Goal: Transaction & Acquisition: Purchase product/service

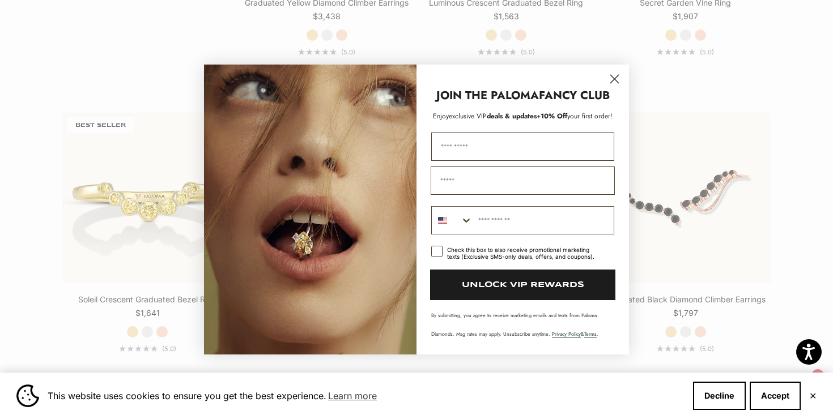
scroll to position [1133, 0]
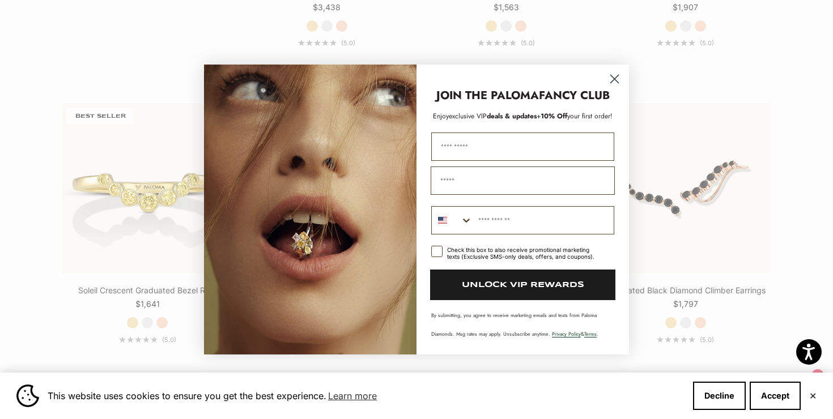
click at [613, 75] on circle "Close dialog" at bounding box center [614, 79] width 19 height 19
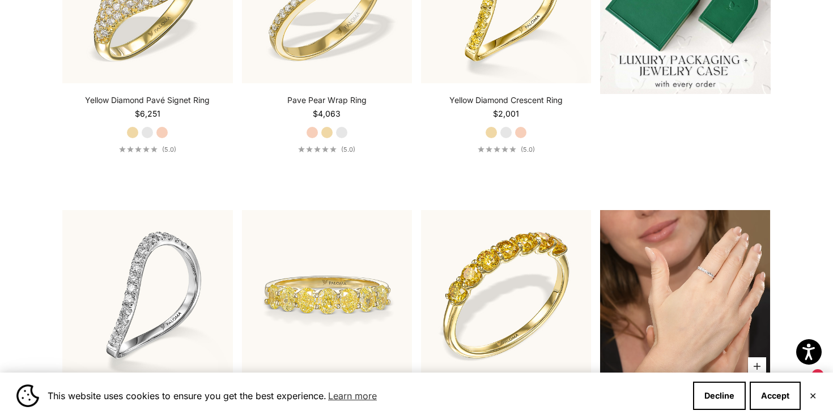
scroll to position [621, 0]
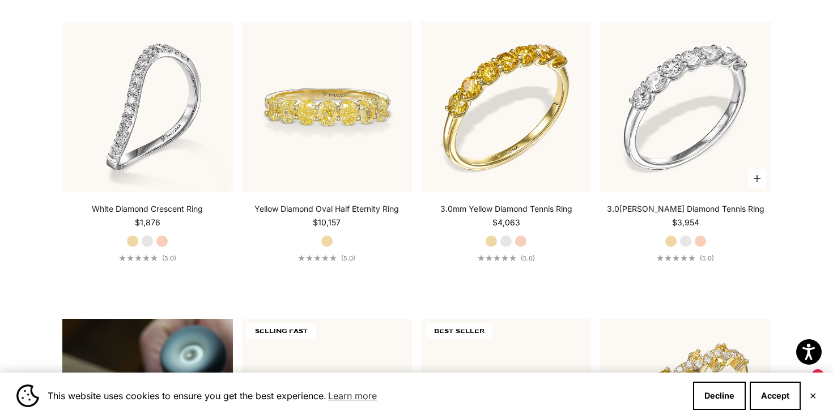
click at [676, 210] on link "3.0[PERSON_NAME] Diamond Tennis Ring" at bounding box center [685, 208] width 157 height 11
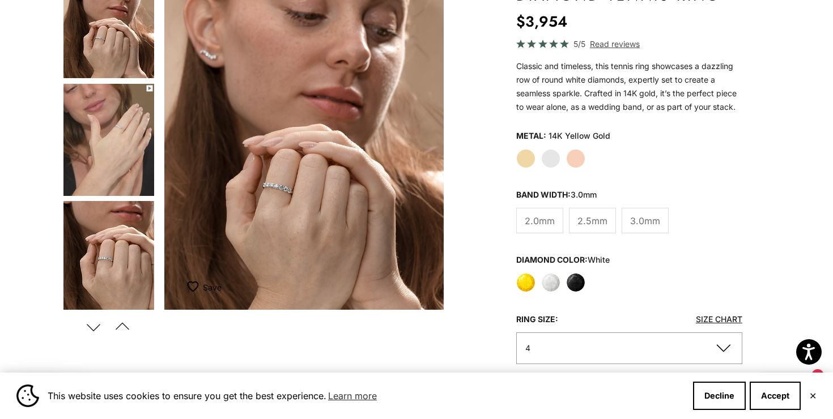
scroll to position [148, 0]
click at [523, 284] on label "Yellow" at bounding box center [525, 281] width 19 height 19
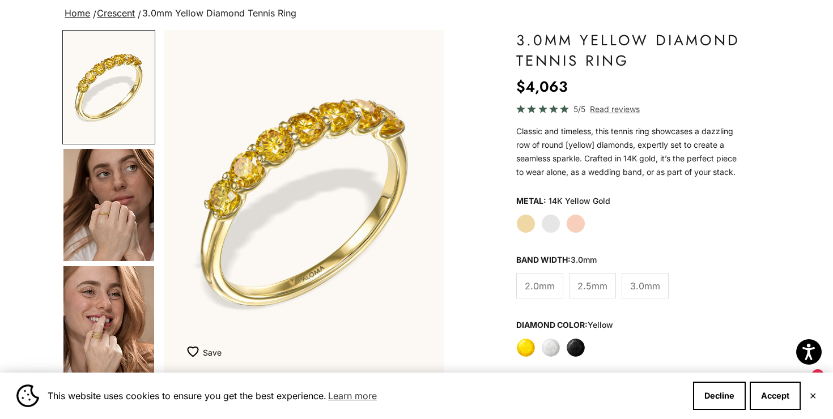
scroll to position [84, 0]
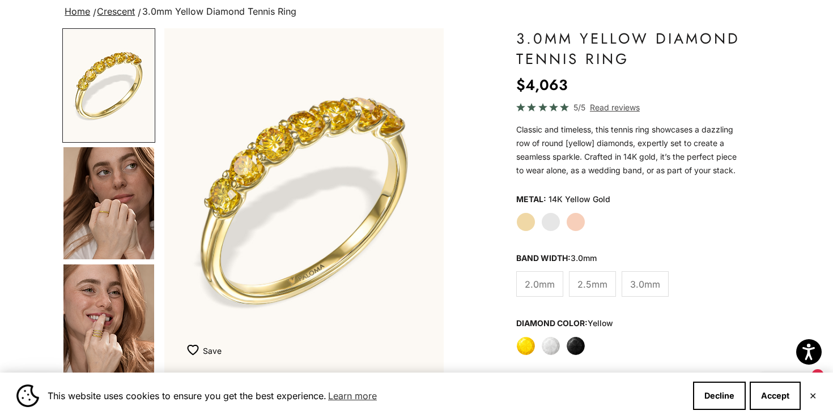
click at [548, 351] on label "White" at bounding box center [550, 345] width 19 height 19
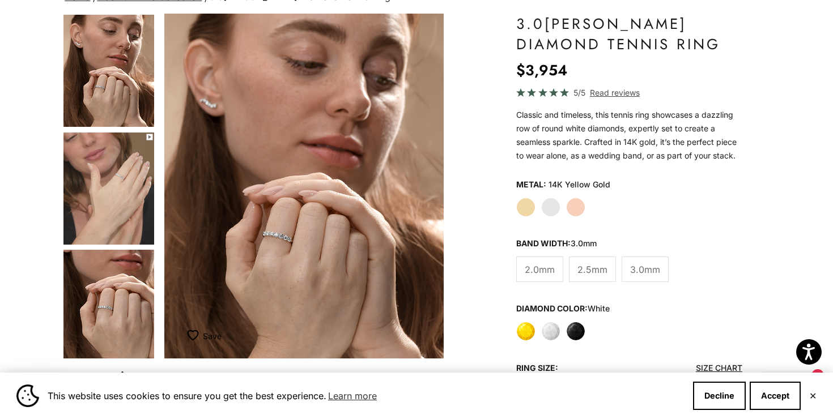
scroll to position [100, 0]
click at [583, 333] on label "Black" at bounding box center [575, 330] width 19 height 19
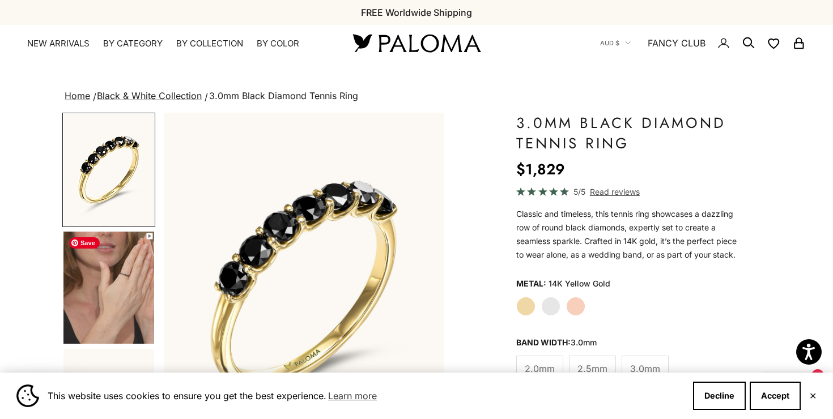
click at [118, 285] on img "Go to item 4" at bounding box center [108, 288] width 91 height 112
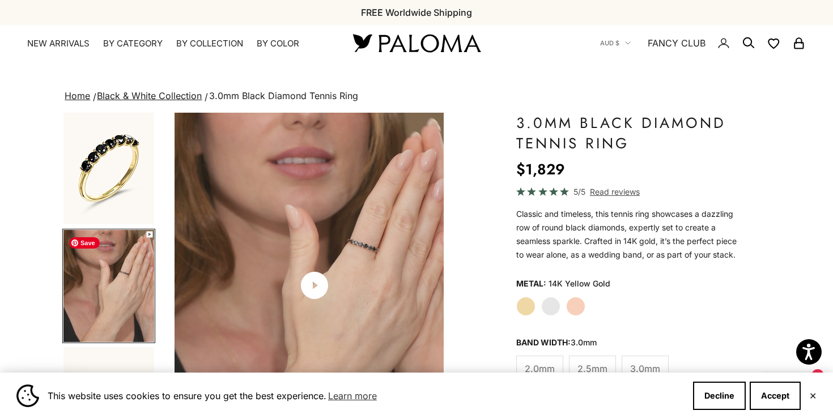
scroll to position [0, 293]
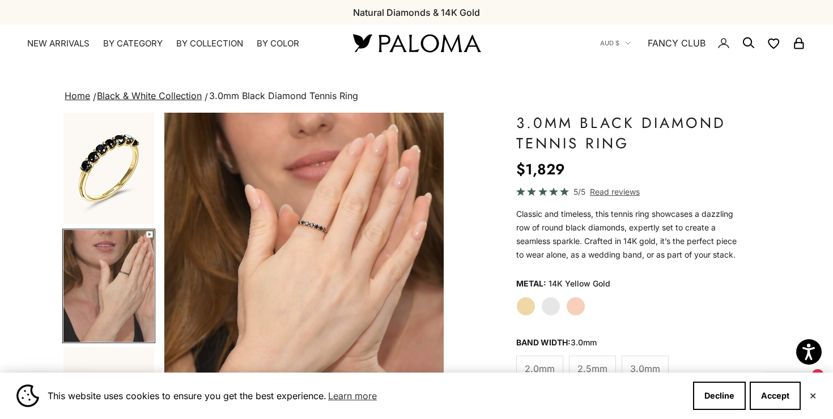
click at [548, 301] on label "White Gold" at bounding box center [550, 306] width 19 height 19
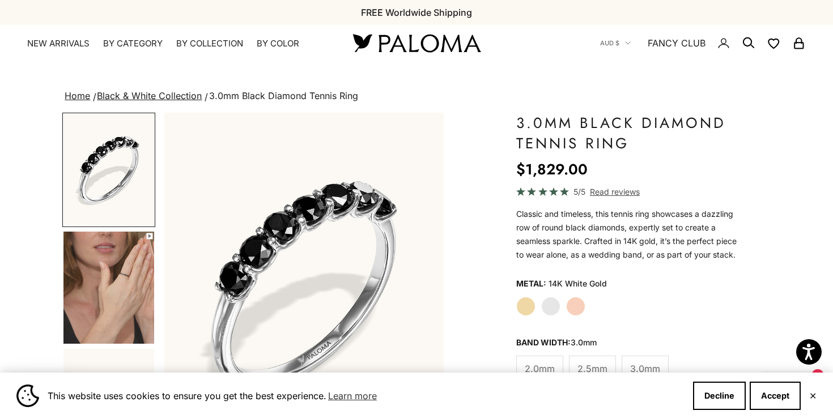
click at [551, 316] on label "White Gold" at bounding box center [550, 306] width 19 height 19
click at [550, 306] on label "White Gold" at bounding box center [550, 306] width 19 height 19
click at [548, 304] on label "White Gold" at bounding box center [550, 306] width 19 height 19
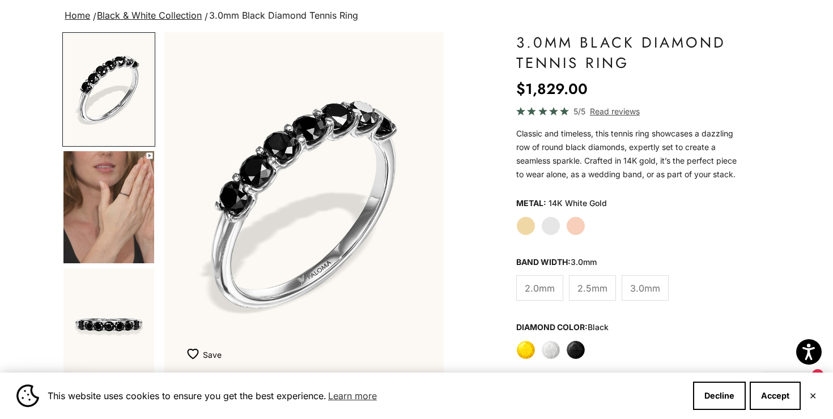
scroll to position [82, 0]
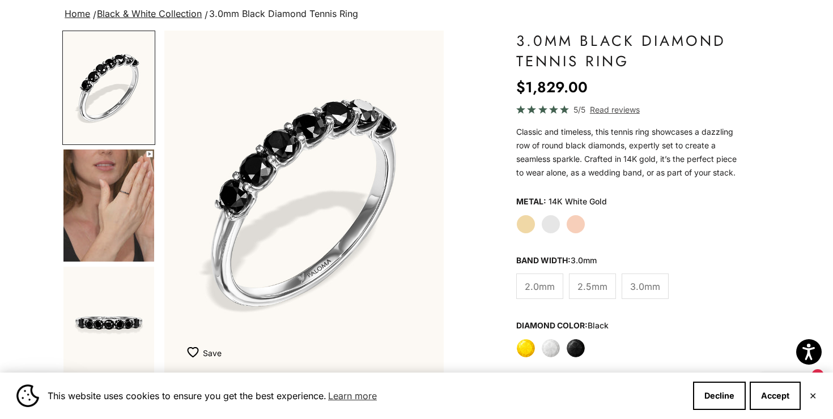
click at [555, 221] on label "White Gold" at bounding box center [550, 224] width 19 height 19
click at [552, 344] on label "White" at bounding box center [550, 348] width 19 height 19
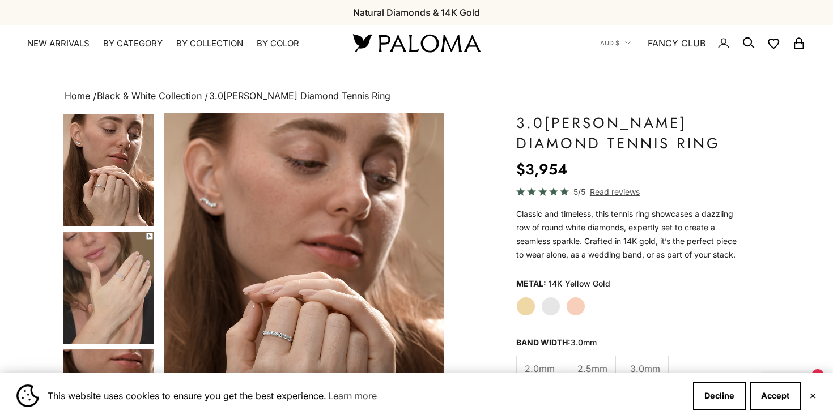
scroll to position [83, 0]
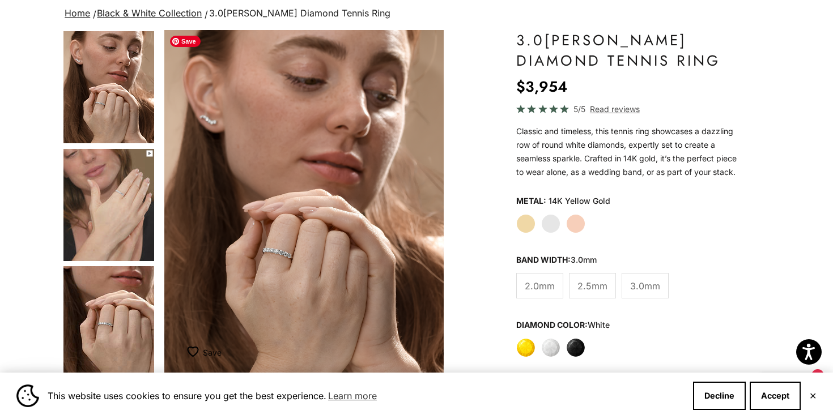
click at [288, 259] on img "Item 4 of 13" at bounding box center [303, 202] width 279 height 345
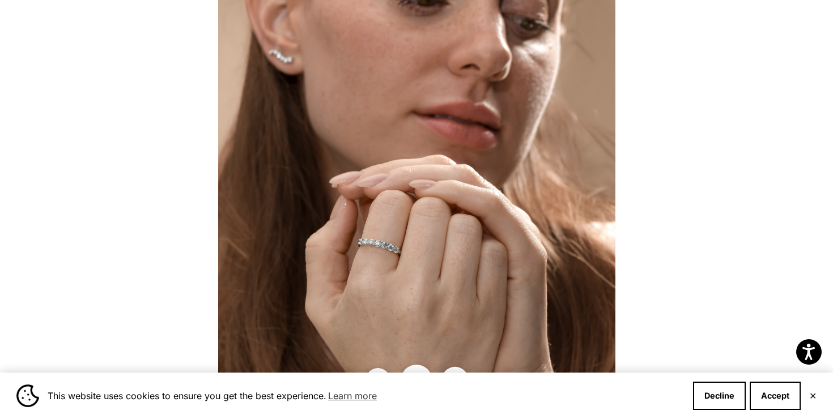
click at [456, 369] on button "Next" at bounding box center [454, 380] width 27 height 27
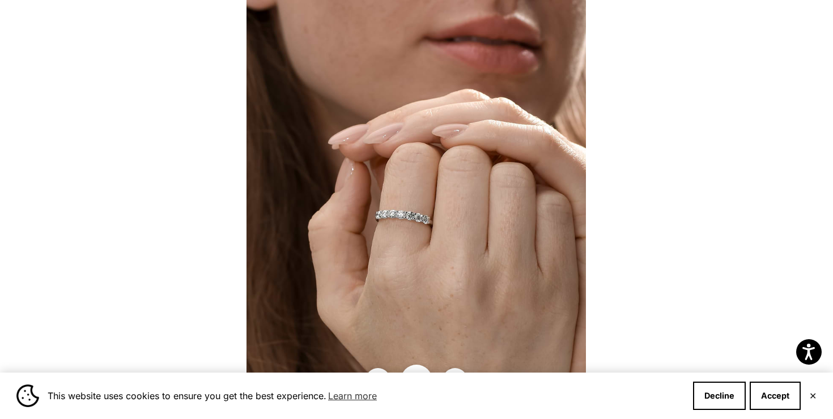
click at [819, 396] on div "This website uses cookies to ensure you get the best experience. Learn more Dec…" at bounding box center [416, 396] width 833 height 46
click at [813, 395] on button "✕" at bounding box center [812, 396] width 7 height 7
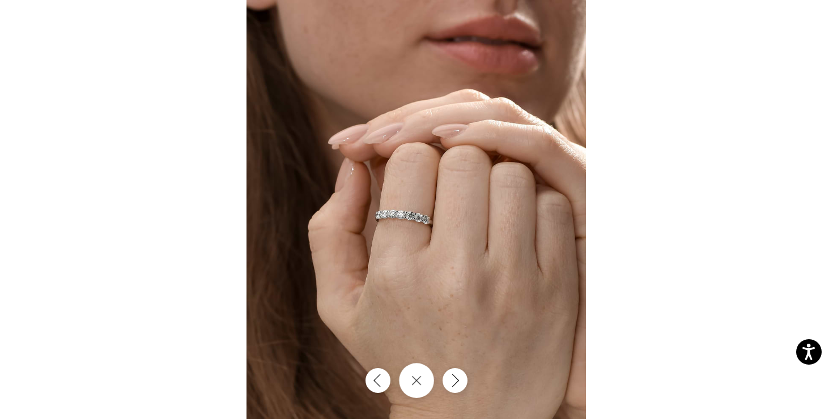
click at [417, 377] on icon "Close gallery" at bounding box center [416, 381] width 10 height 10
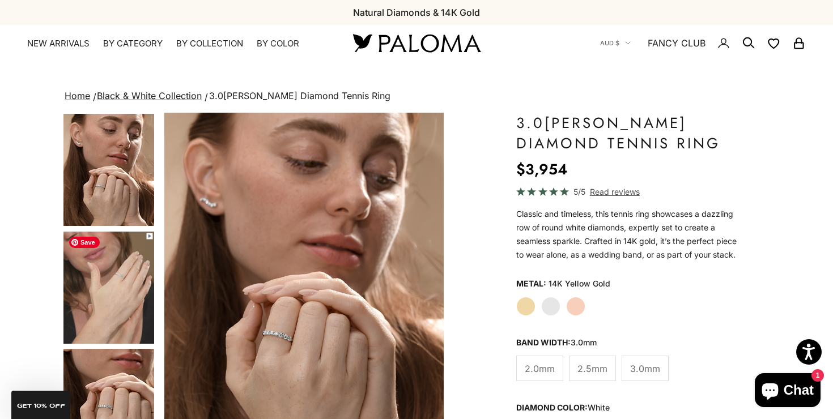
scroll to position [12, 0]
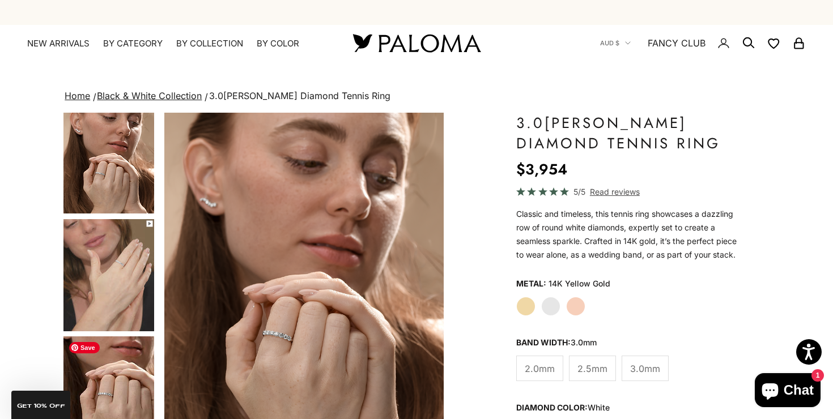
click at [116, 371] on img "Go to item 6" at bounding box center [108, 392] width 91 height 112
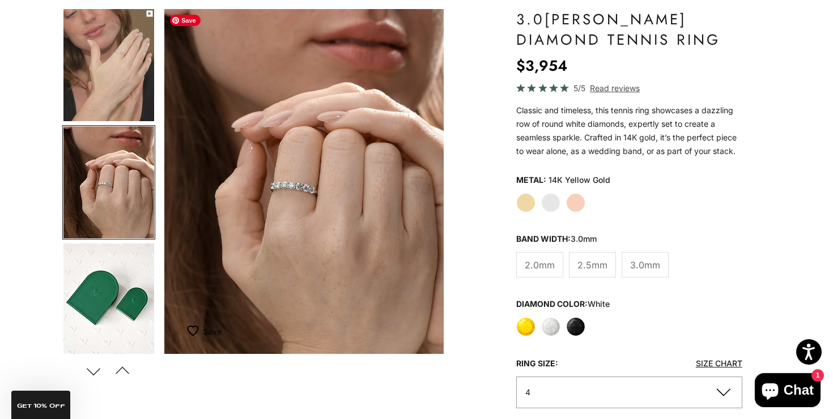
scroll to position [76, 0]
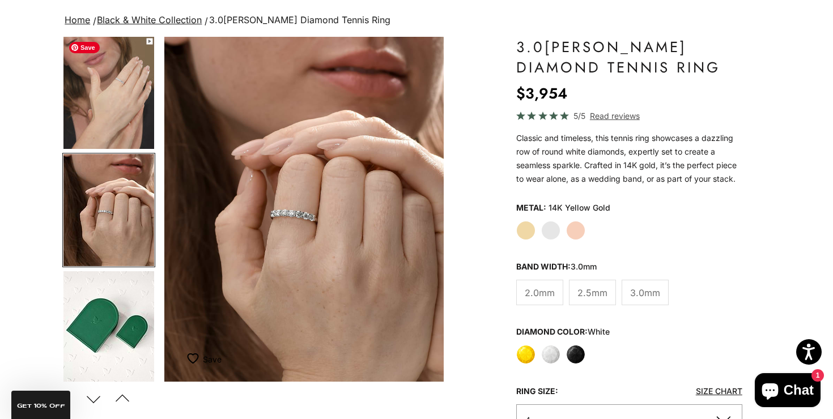
click at [125, 101] on img "Go to item 5" at bounding box center [108, 93] width 91 height 112
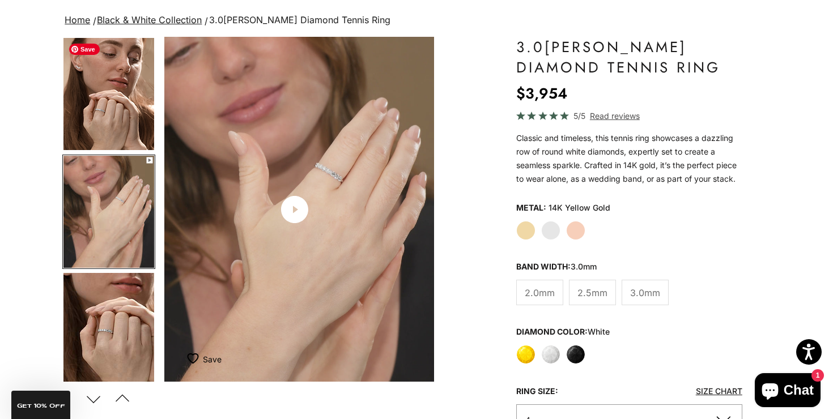
scroll to position [0, 293]
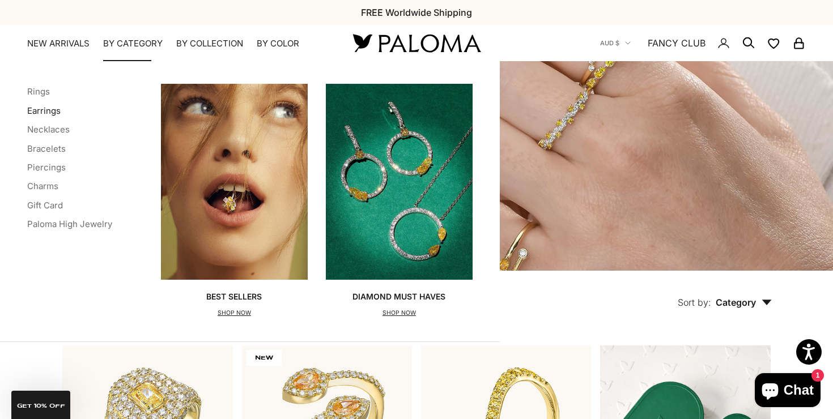
click at [48, 108] on link "Earrings" at bounding box center [43, 110] width 33 height 11
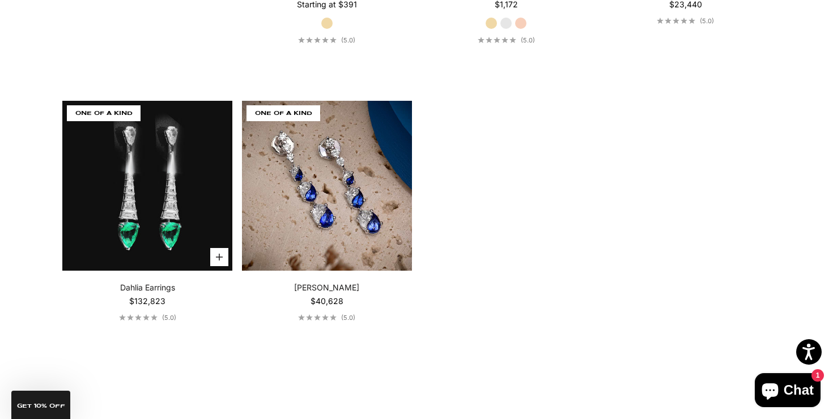
scroll to position [2335, 0]
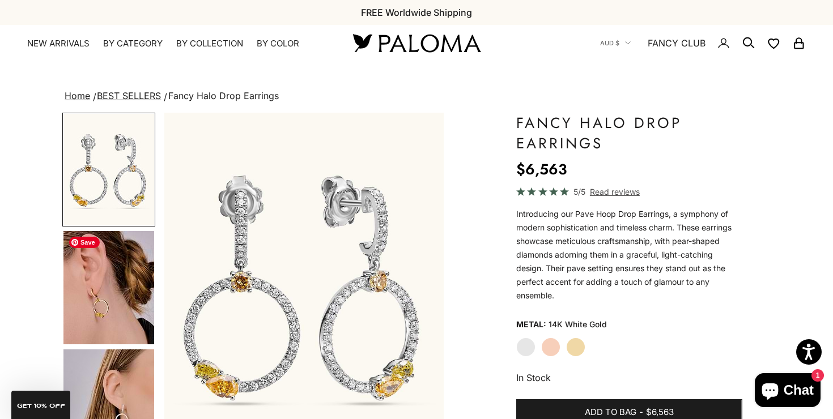
click at [93, 292] on img "Go to item 4" at bounding box center [108, 287] width 91 height 113
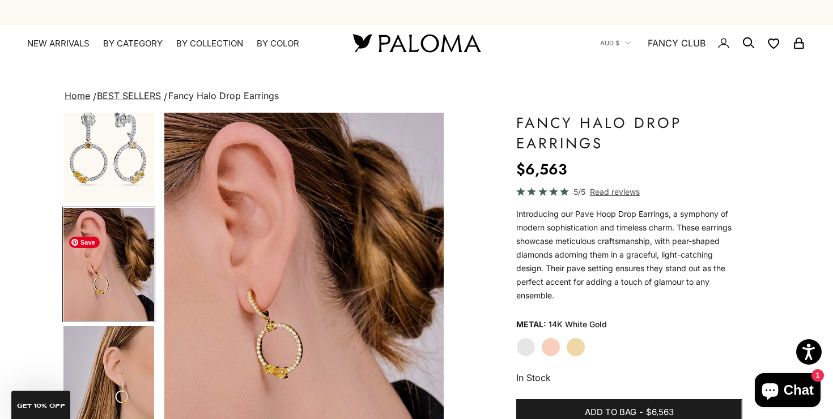
scroll to position [24, 0]
click at [585, 347] on label "Yellow Gold" at bounding box center [575, 347] width 19 height 19
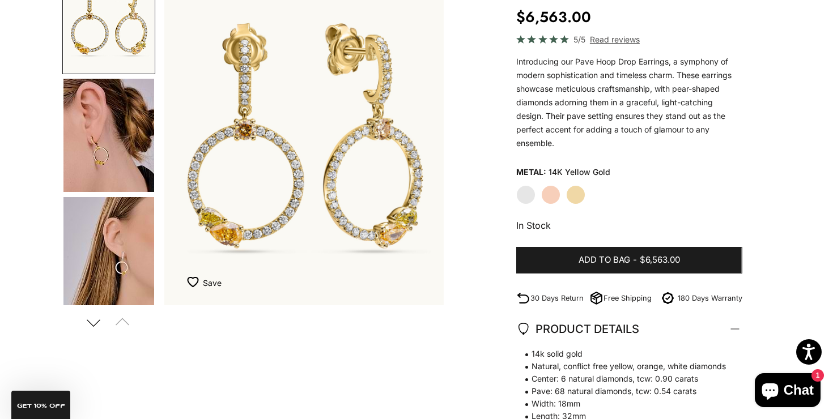
scroll to position [156, 0]
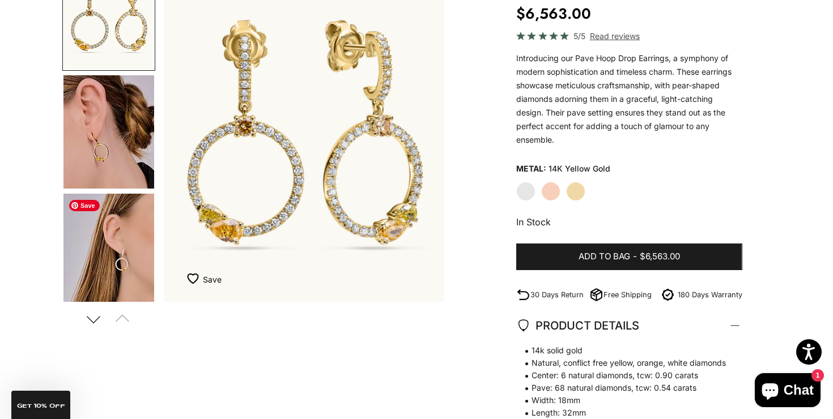
click at [116, 238] on img "Go to item 5" at bounding box center [108, 250] width 91 height 113
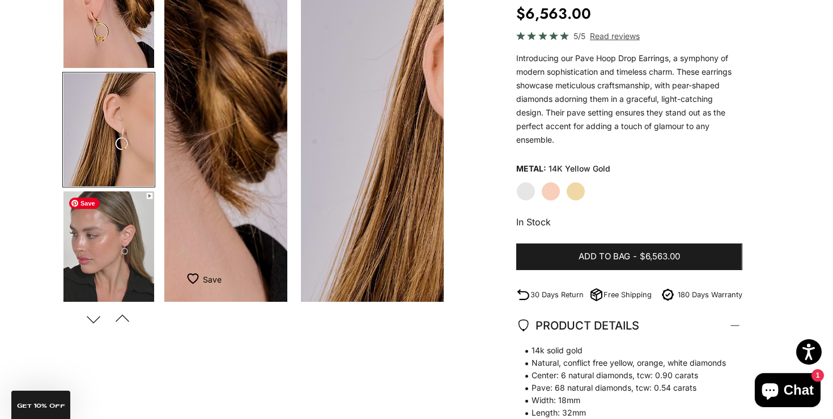
scroll to position [0, 586]
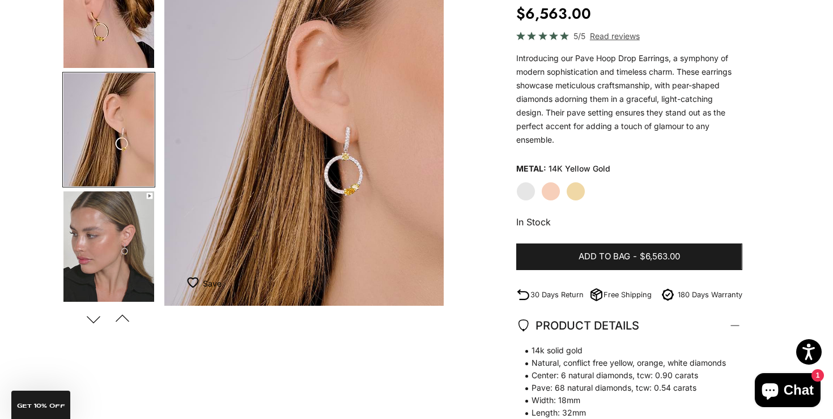
click at [528, 191] on label "White Gold" at bounding box center [525, 191] width 19 height 19
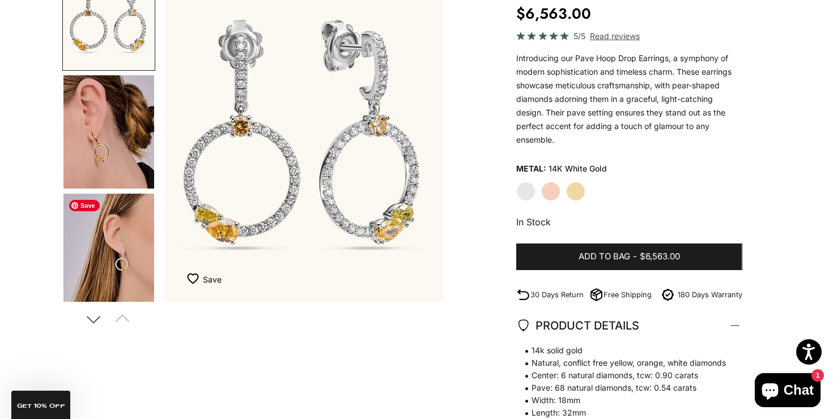
click at [134, 240] on img "Go to item 5" at bounding box center [108, 250] width 91 height 113
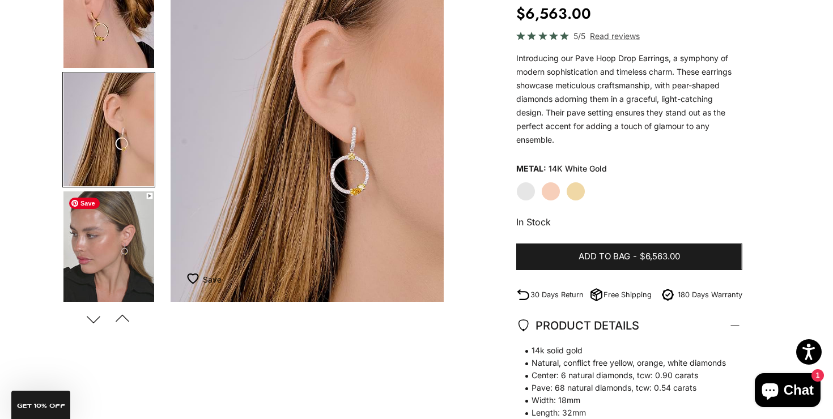
scroll to position [0, 586]
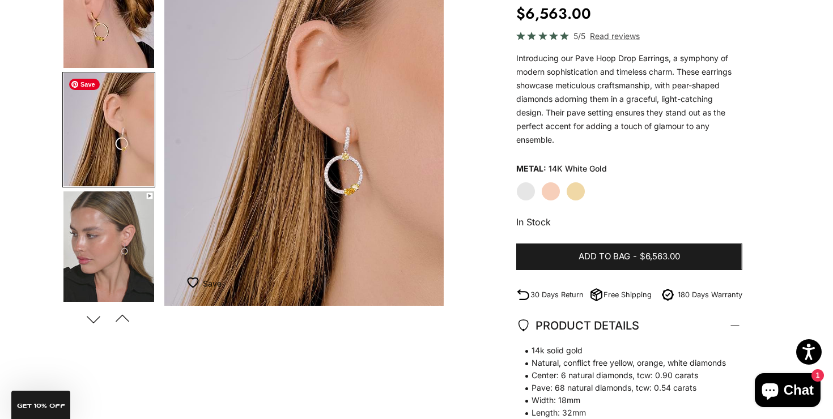
click at [65, 133] on img "Go to item 5" at bounding box center [108, 129] width 91 height 113
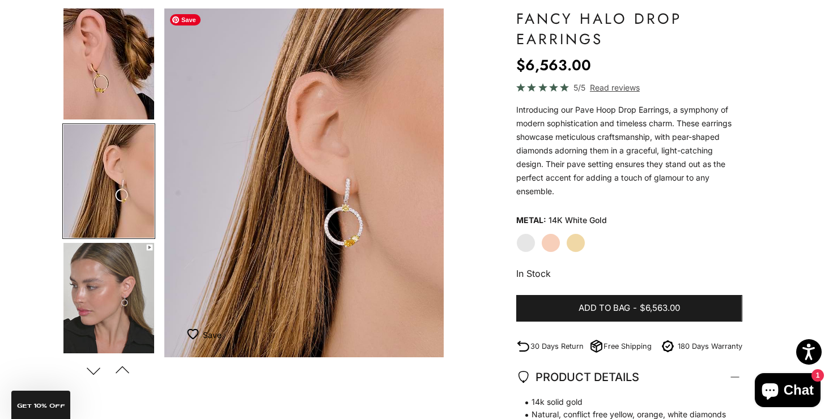
scroll to position [102, 0]
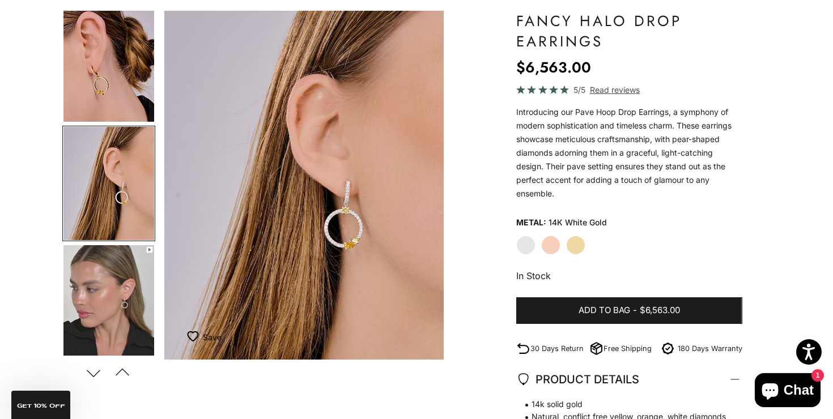
click at [599, 87] on span "Read reviews" at bounding box center [615, 89] width 50 height 13
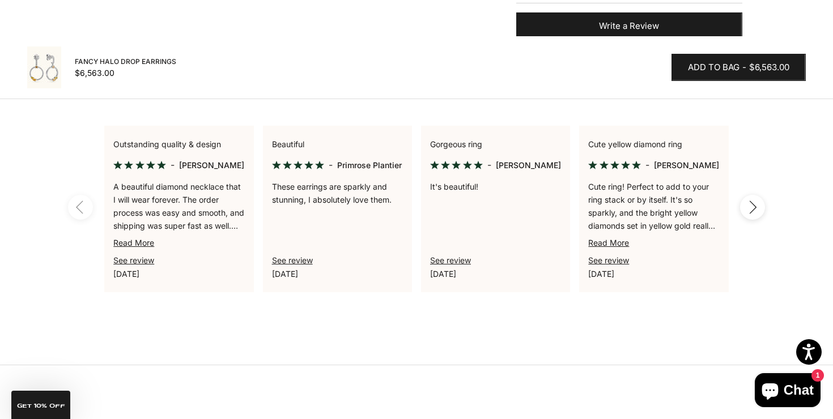
scroll to position [746, 0]
